Goal: Information Seeking & Learning: Learn about a topic

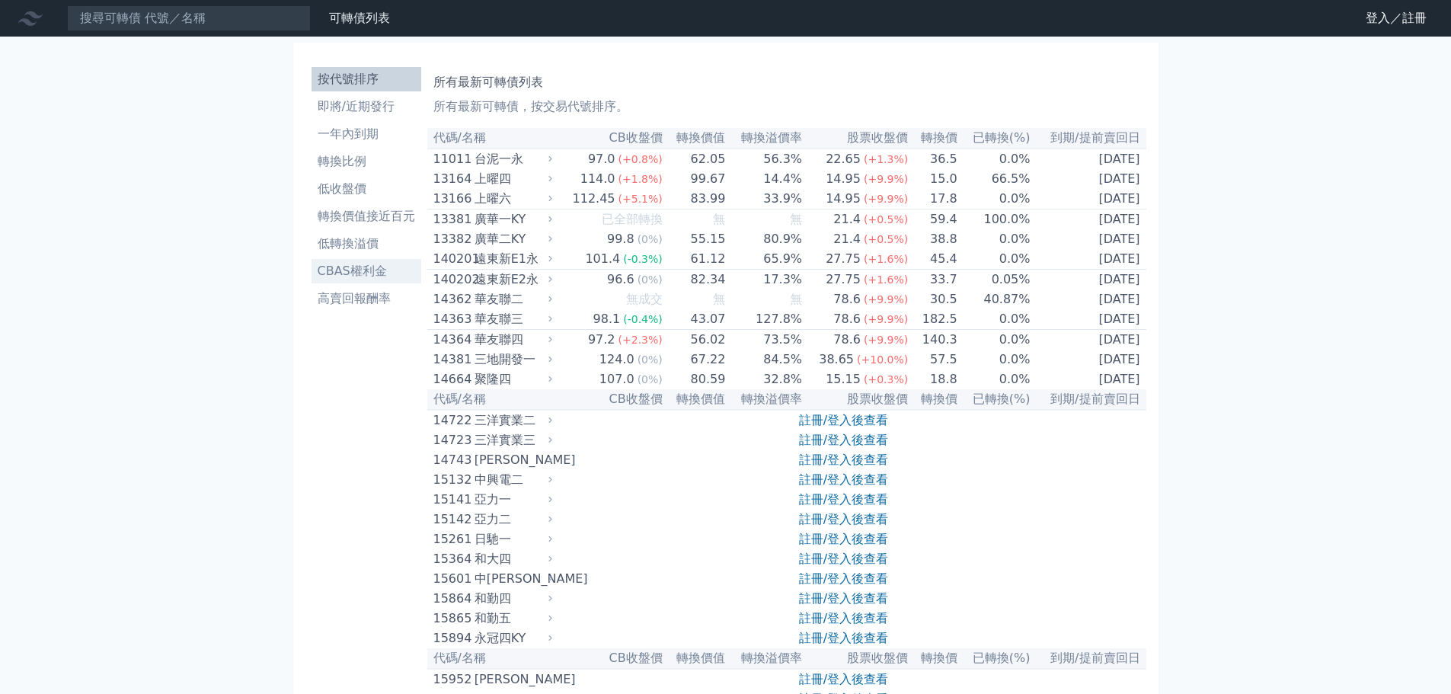
click at [346, 267] on li "CBAS權利金" at bounding box center [367, 271] width 110 height 18
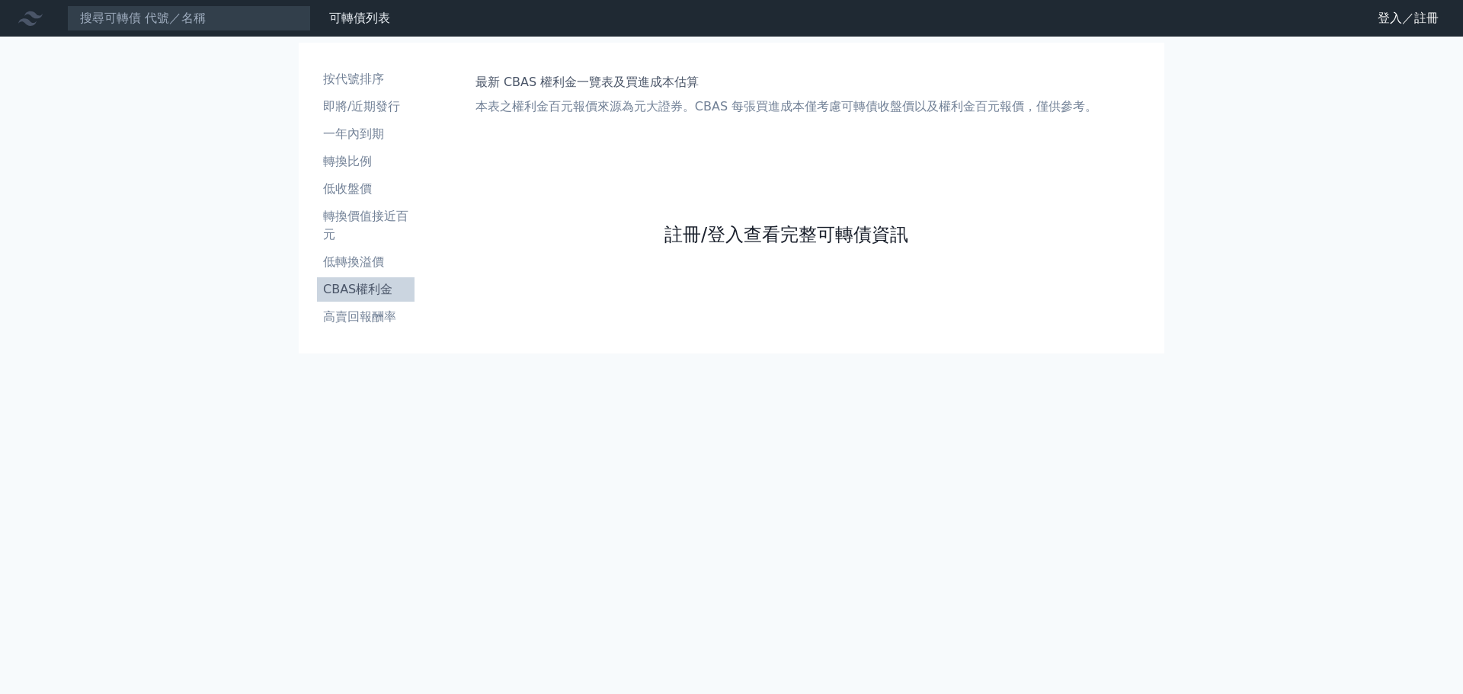
click at [786, 234] on link "註冊/登入查看完整可轉債資訊" at bounding box center [786, 234] width 244 height 24
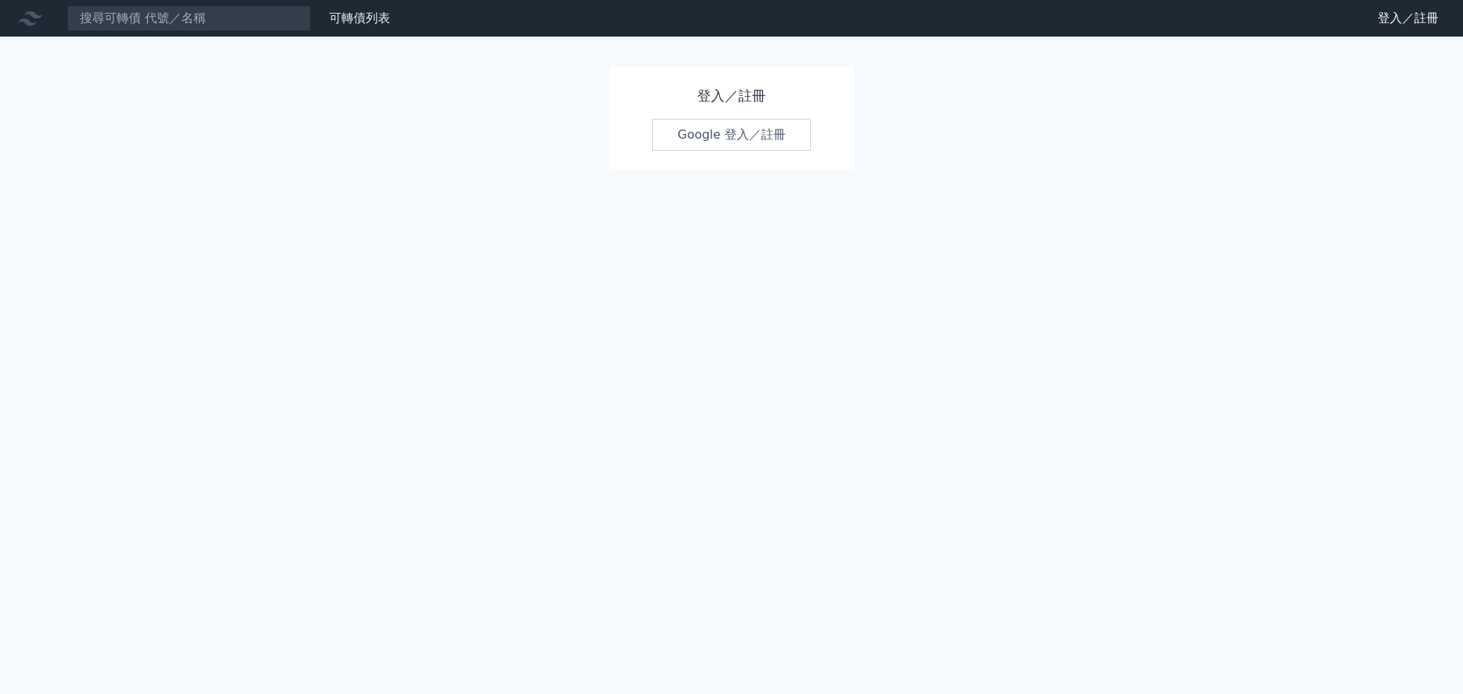
click at [743, 136] on link "Google 登入／註冊" at bounding box center [731, 135] width 158 height 32
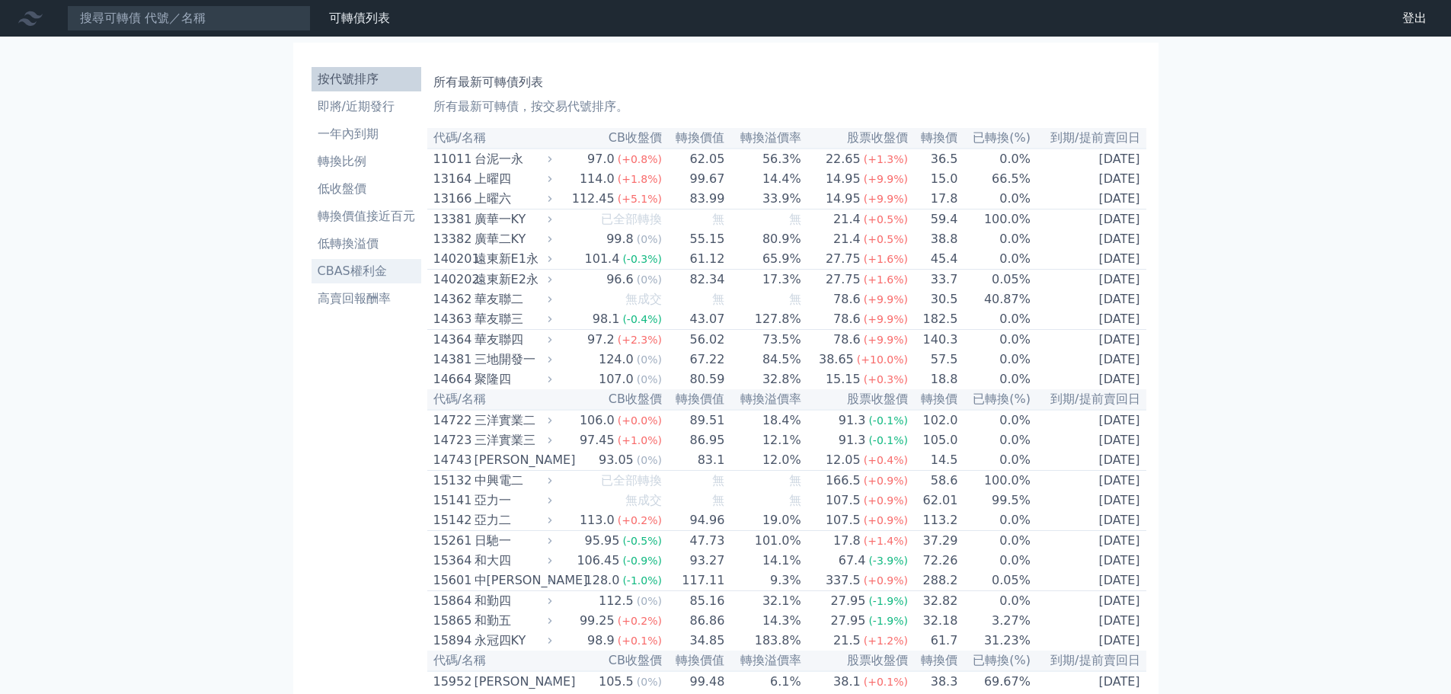
click at [380, 267] on li "CBAS權利金" at bounding box center [367, 271] width 110 height 18
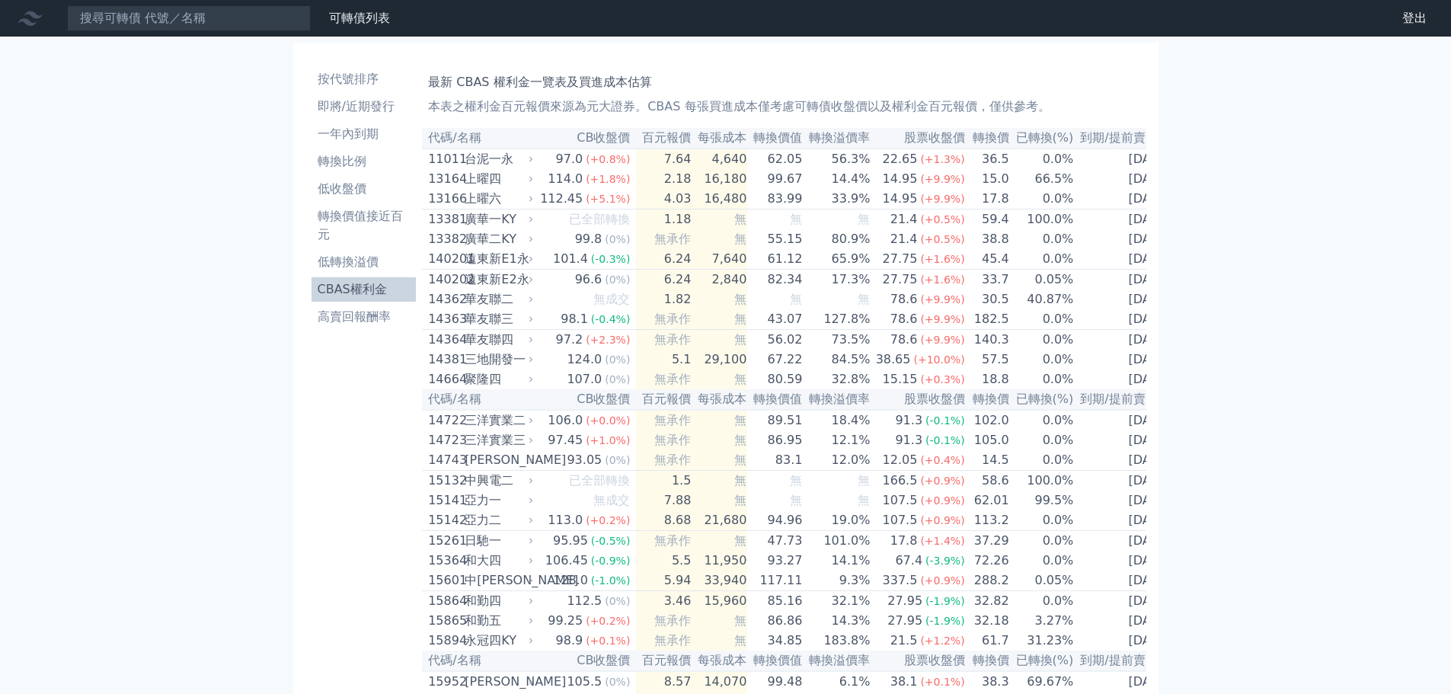
click at [338, 286] on li "CBAS權利金" at bounding box center [364, 289] width 105 height 18
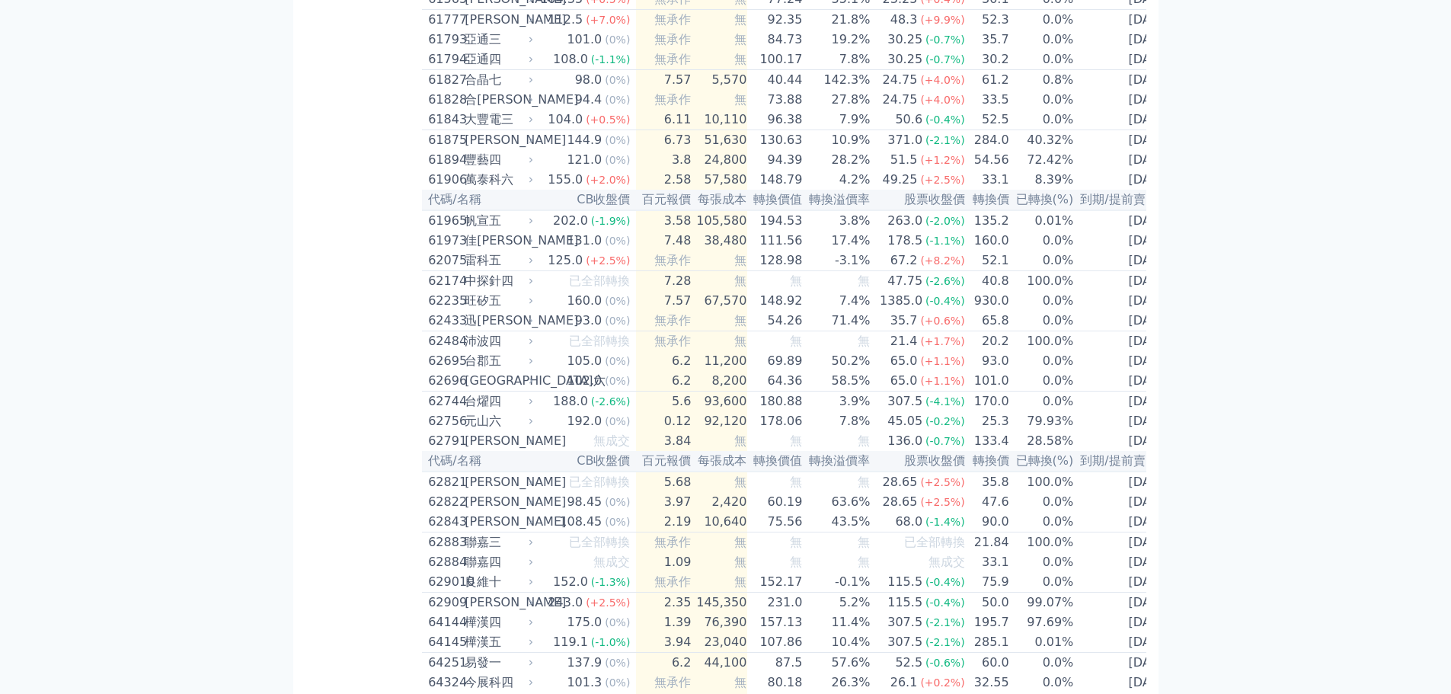
scroll to position [5791, 0]
